Goal: Task Accomplishment & Management: Manage account settings

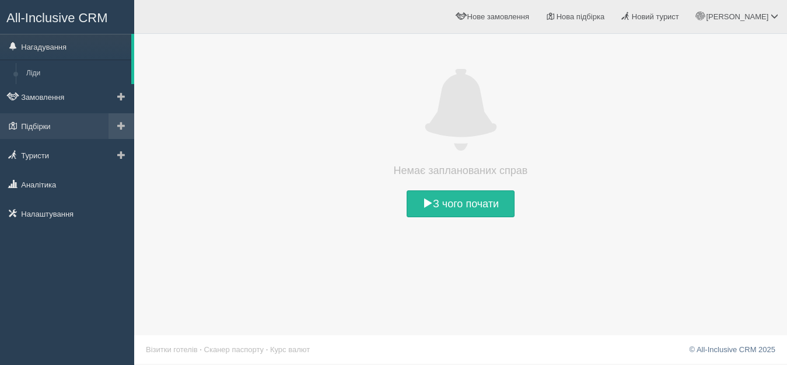
click at [118, 125] on span at bounding box center [121, 125] width 8 height 8
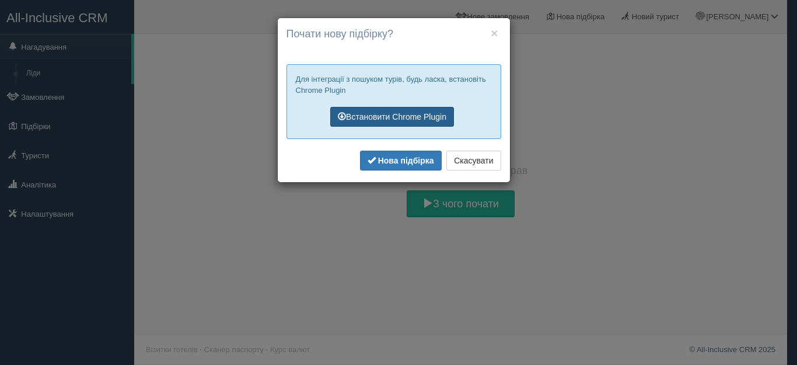
click at [389, 116] on link "Встановити Chrome Plugin" at bounding box center [392, 117] width 124 height 20
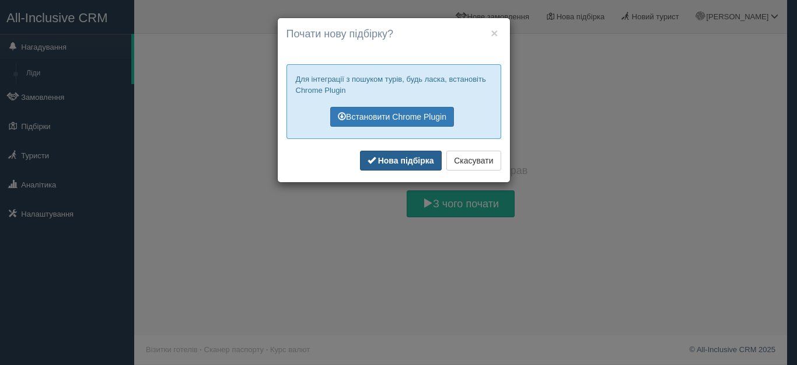
click at [395, 162] on b "Нова підбірка" at bounding box center [406, 160] width 56 height 9
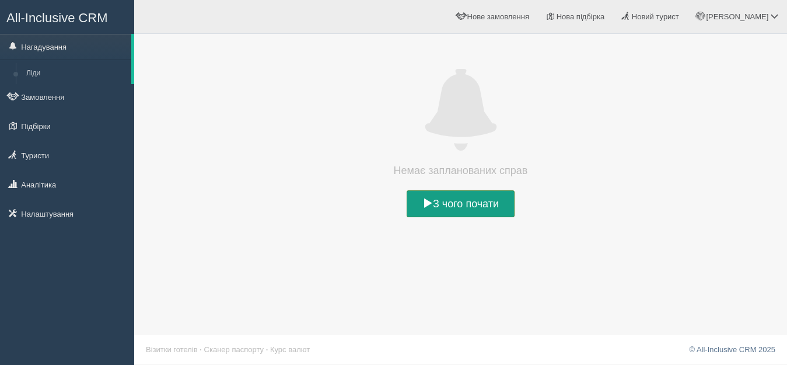
click at [450, 203] on link "З чого почати" at bounding box center [461, 203] width 108 height 27
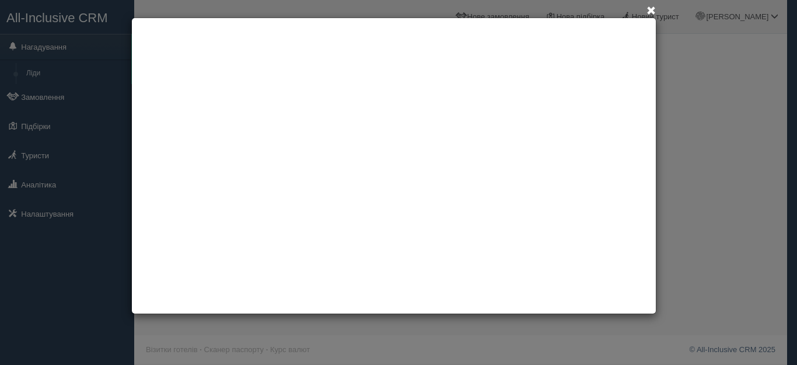
click at [42, 125] on div at bounding box center [398, 182] width 797 height 365
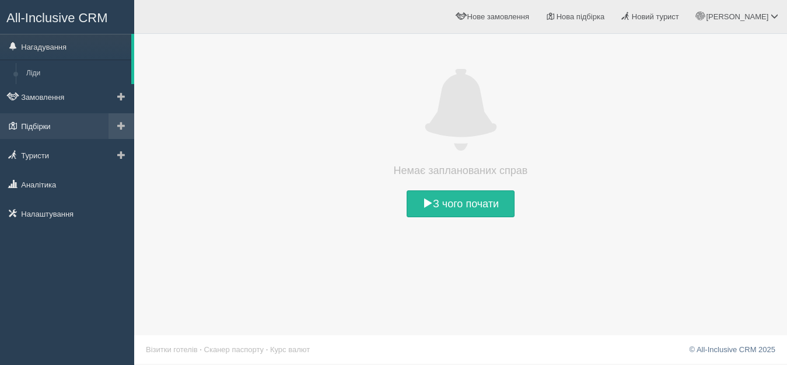
click at [48, 122] on link "Підбірки" at bounding box center [67, 126] width 134 height 26
click at [127, 124] on link at bounding box center [122, 126] width 26 height 26
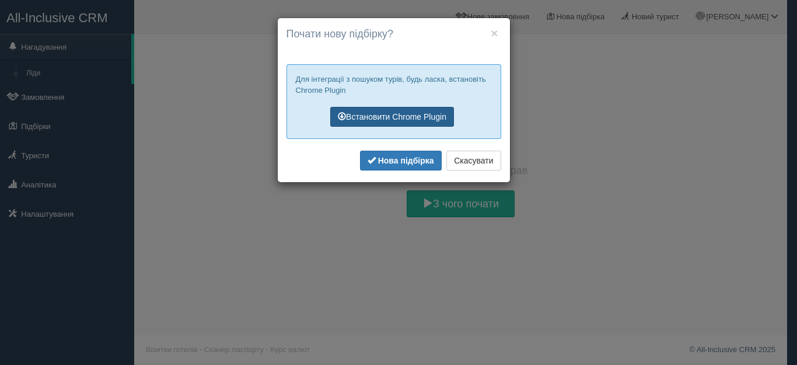
click at [410, 109] on link "Встановити Chrome Plugin" at bounding box center [392, 117] width 124 height 20
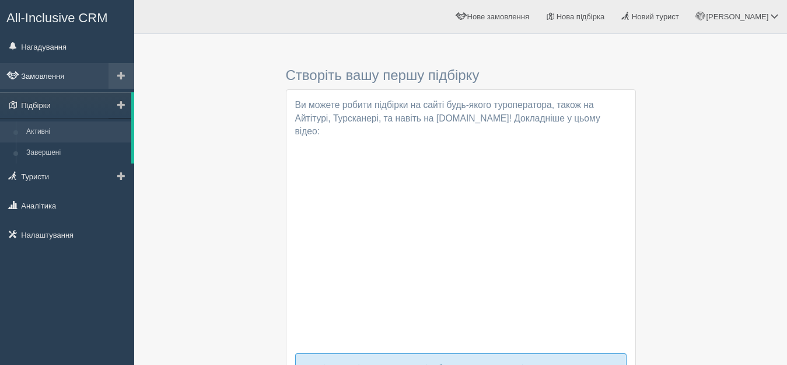
click at [76, 86] on link "Замовлення" at bounding box center [67, 76] width 134 height 26
click at [64, 69] on link "Замовлення" at bounding box center [67, 76] width 134 height 26
click at [51, 67] on link "Замовлення" at bounding box center [67, 76] width 134 height 26
click at [121, 78] on span at bounding box center [121, 75] width 8 height 8
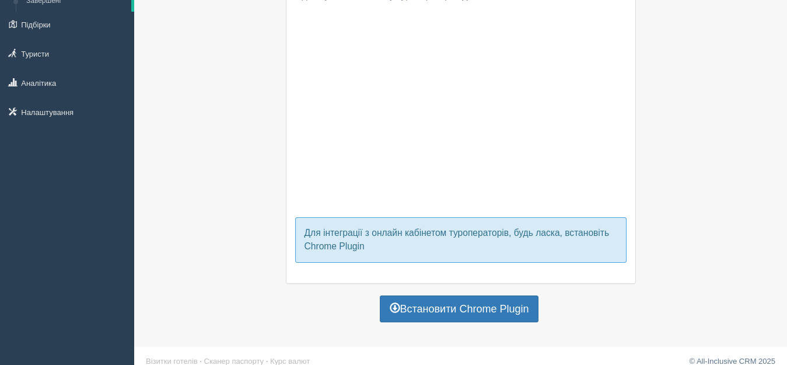
scroll to position [136, 0]
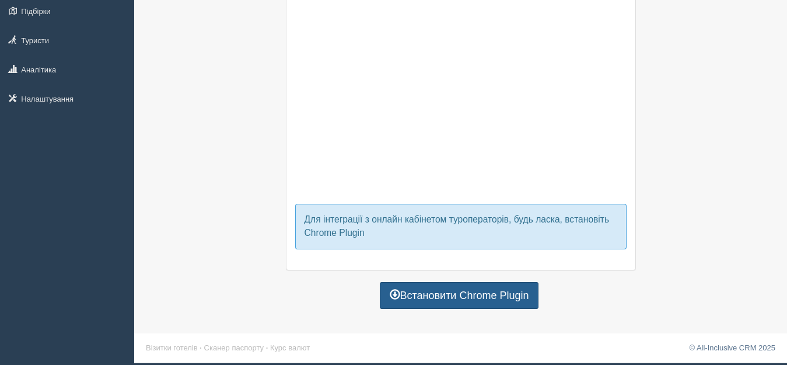
click at [477, 298] on link "Встановити Chrome Plugin" at bounding box center [459, 295] width 159 height 27
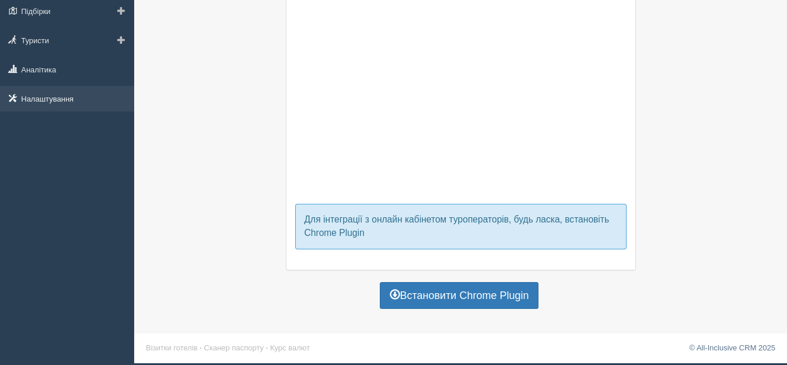
click at [48, 97] on link "Налаштування" at bounding box center [67, 99] width 134 height 26
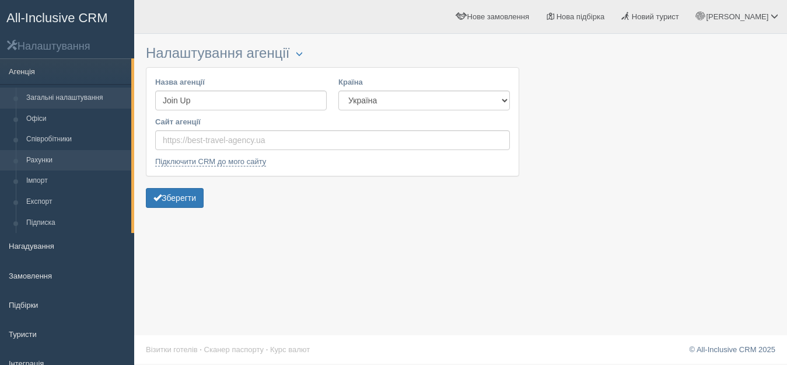
click at [60, 150] on link "Рахунки" at bounding box center [76, 160] width 110 height 21
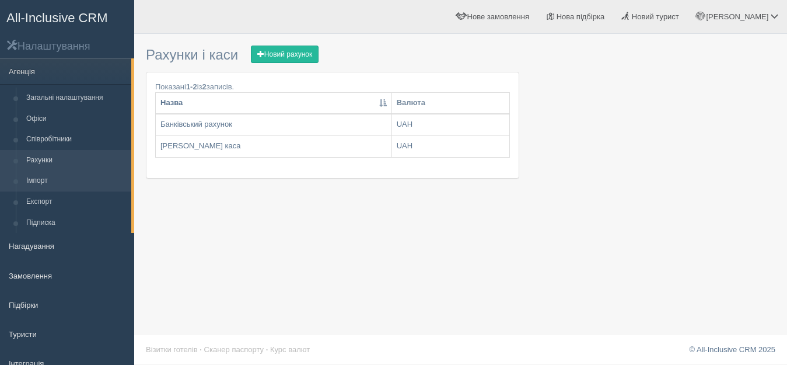
click at [50, 179] on link "Імпорт" at bounding box center [76, 180] width 110 height 21
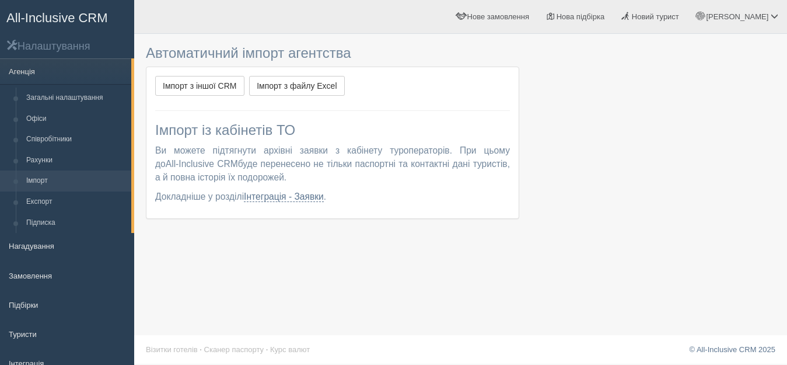
click at [47, 201] on link "Експорт" at bounding box center [76, 201] width 110 height 21
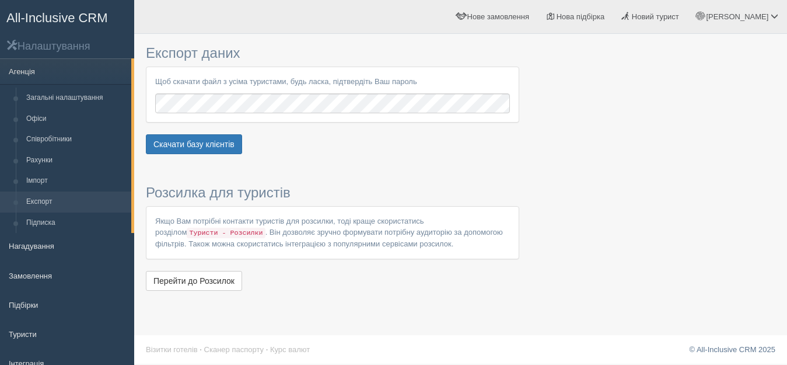
click at [46, 221] on link "Підписка" at bounding box center [76, 222] width 110 height 21
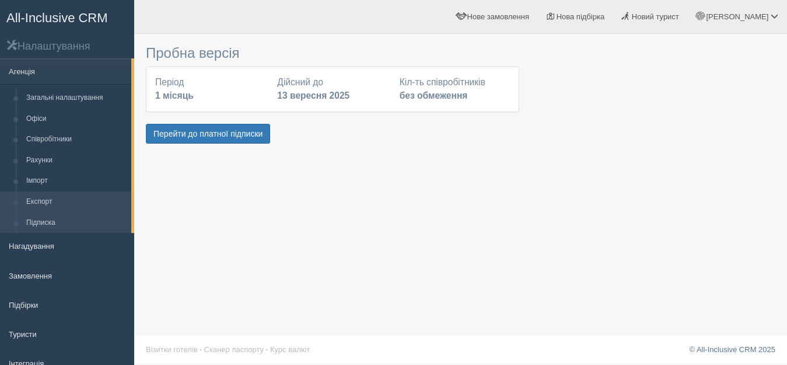
drag, startPoint x: 132, startPoint y: 152, endPoint x: 128, endPoint y: 200, distance: 47.4
click at [128, 200] on li "Агенція Загальні налаштування Офіси Співробітники Рахунки Імпорт Експорт" at bounding box center [67, 145] width 134 height 175
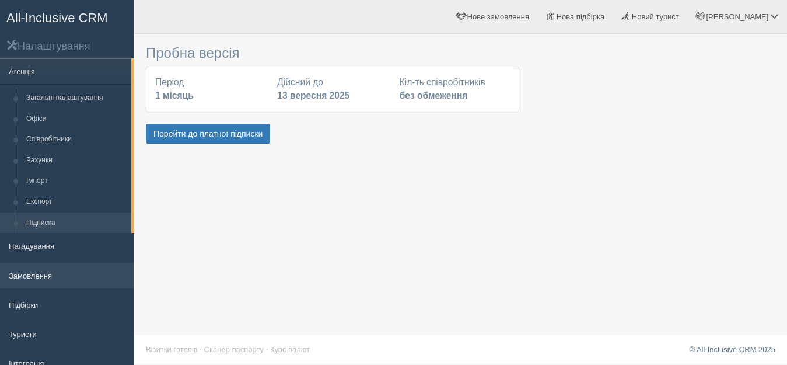
drag, startPoint x: 132, startPoint y: 226, endPoint x: 125, endPoint y: 280, distance: 54.1
click at [125, 280] on ul "Агенція Загальні налаштування Офіси Співробітники Рахунки Імпорт Експорт" at bounding box center [67, 238] width 134 height 361
drag, startPoint x: 133, startPoint y: 168, endPoint x: 127, endPoint y: 263, distance: 95.3
click at [127, 263] on ul "Агенція Загальні налаштування Офіси Співробітники Рахунки Імпорт Експорт" at bounding box center [67, 238] width 134 height 361
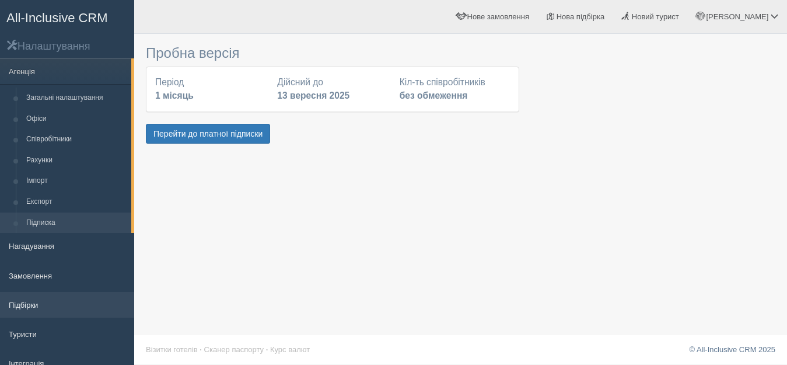
click at [36, 314] on link "Підбірки" at bounding box center [67, 305] width 134 height 26
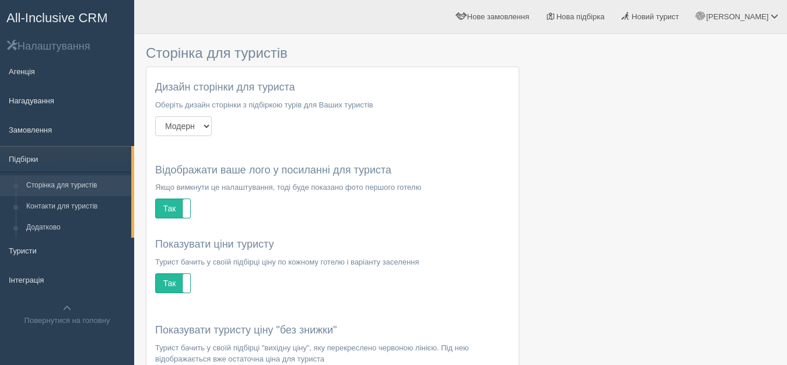
click at [206, 125] on select "Модерн Літо [DATE]" at bounding box center [183, 126] width 57 height 20
click at [155, 116] on select "Модерн Літо [DATE]" at bounding box center [183, 126] width 57 height 20
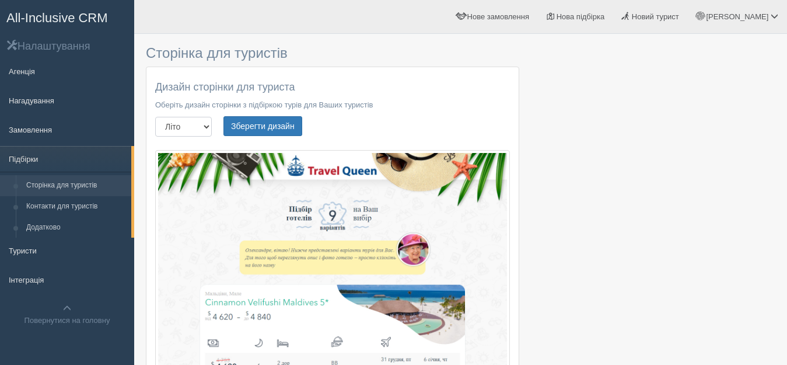
scroll to position [11, 0]
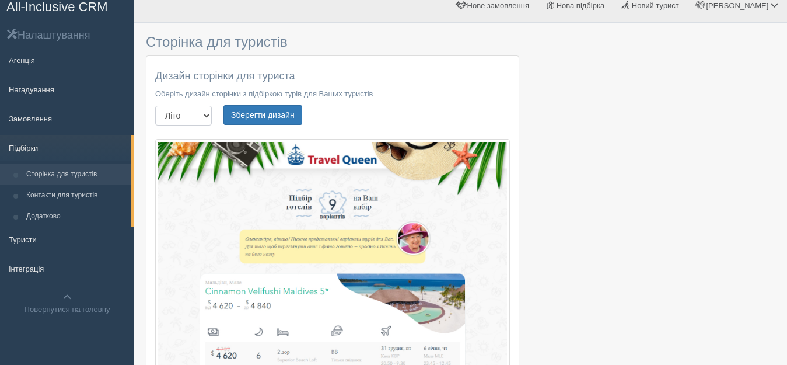
click at [190, 113] on select "Модерн Літо [DATE]" at bounding box center [183, 116] width 57 height 20
click at [155, 106] on select "Модерн Літо [DATE]" at bounding box center [183, 116] width 57 height 20
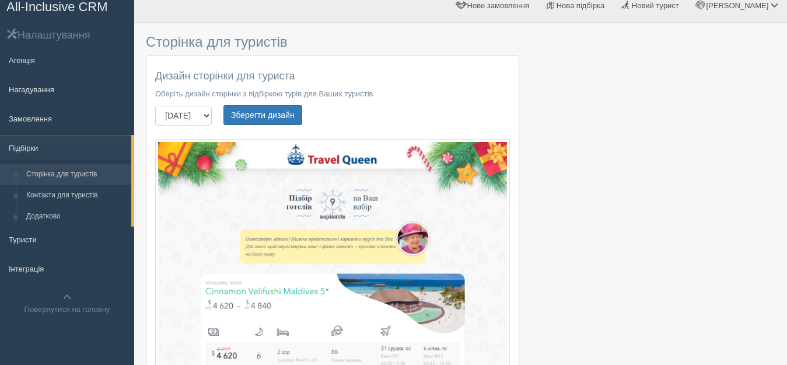
click at [188, 119] on select "Модерн Літо [DATE]" at bounding box center [183, 116] width 57 height 20
select select "modern"
click at [155, 106] on select "Модерн Літо [DATE]" at bounding box center [183, 116] width 57 height 20
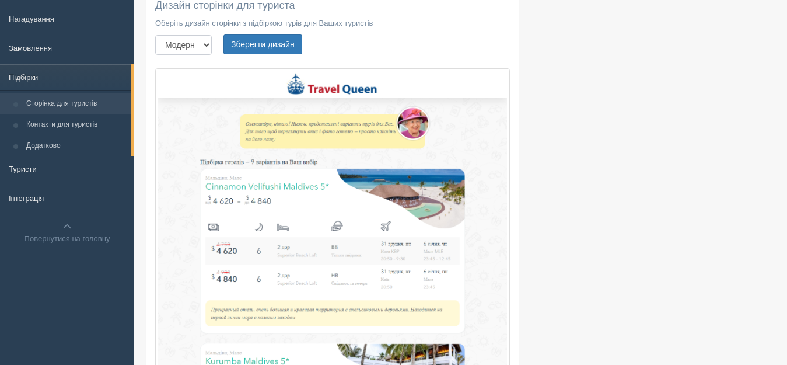
scroll to position [0, 0]
